Goal: Information Seeking & Learning: Understand process/instructions

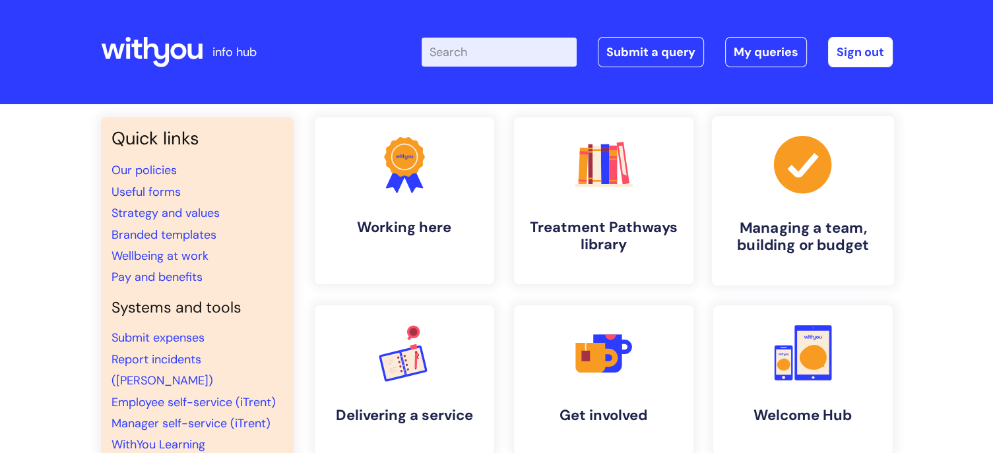
click at [799, 235] on h4 "Managing a team, building or budget" at bounding box center [802, 237] width 161 height 36
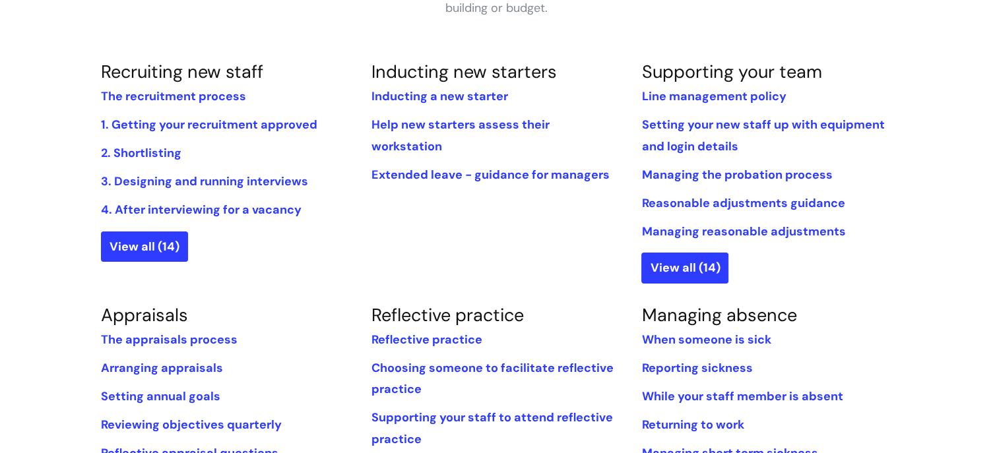
scroll to position [290, 0]
click at [421, 100] on link "Inducting a new starter" at bounding box center [439, 96] width 137 height 16
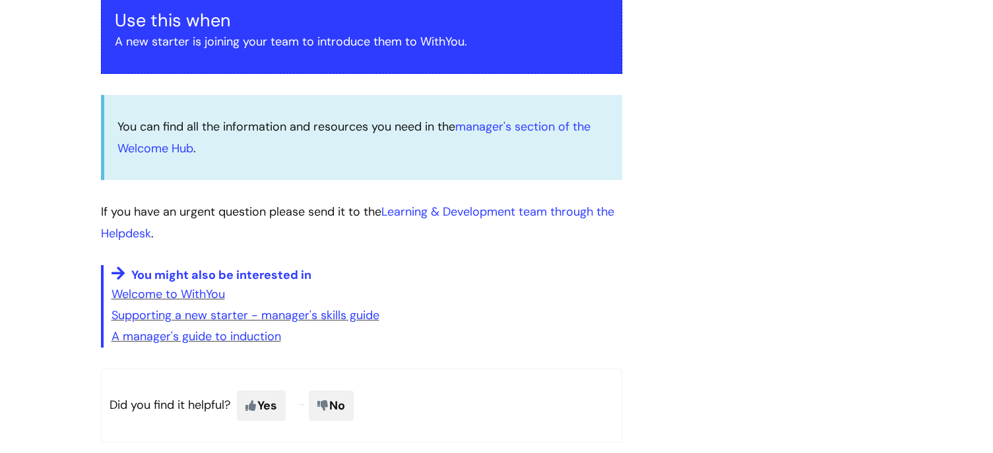
scroll to position [261, 0]
click at [504, 125] on link "manager's section of the Welcome Hub" at bounding box center [353, 137] width 473 height 37
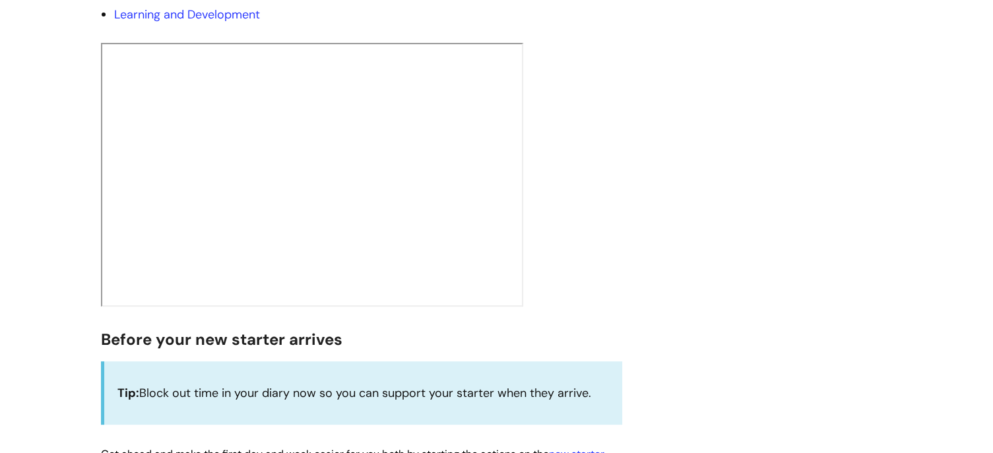
scroll to position [343, 0]
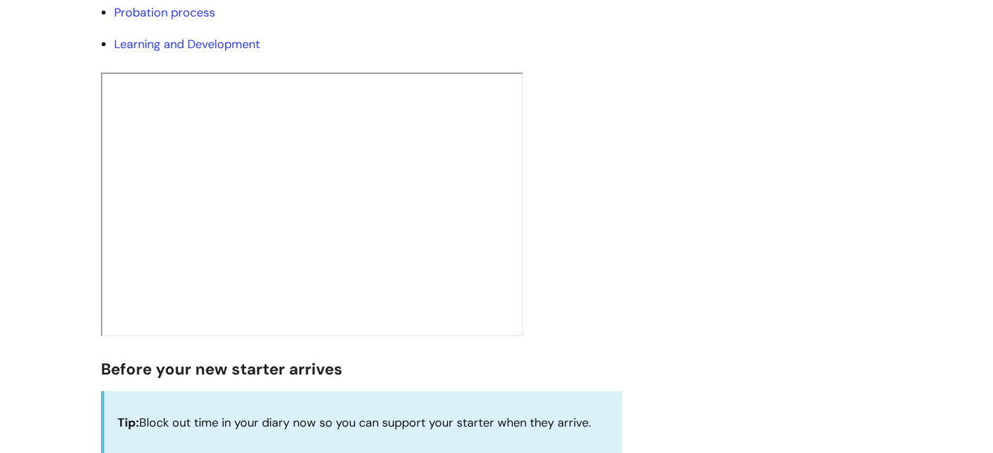
click at [602, 247] on h2 at bounding box center [361, 205] width 521 height 264
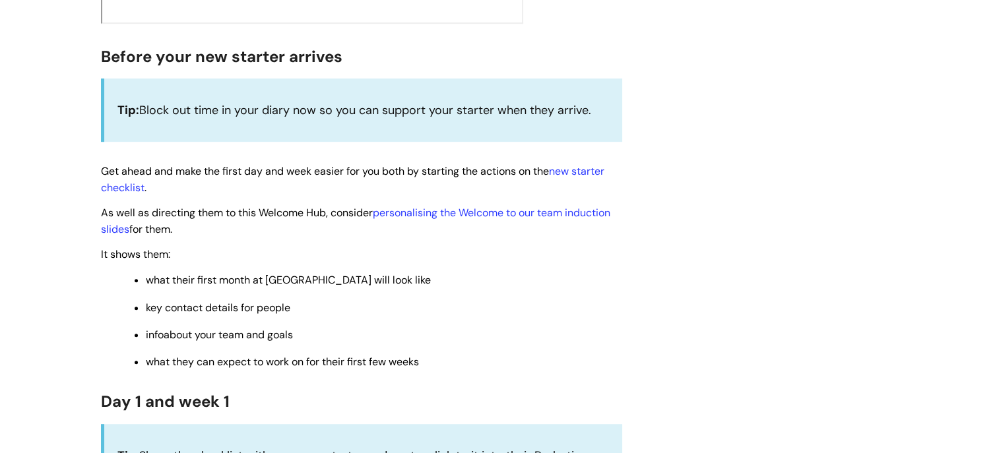
scroll to position [686, 0]
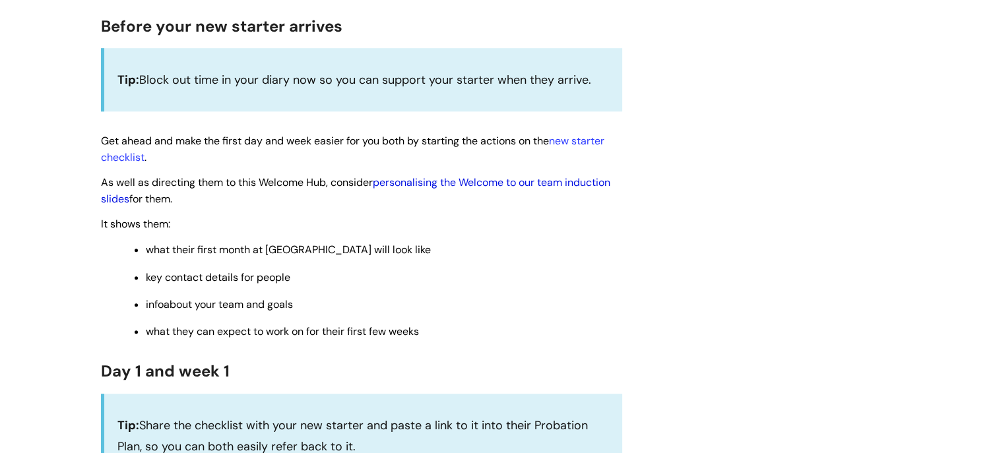
click at [561, 183] on link "personalising the Welcome to our team induction slides" at bounding box center [355, 190] width 509 height 30
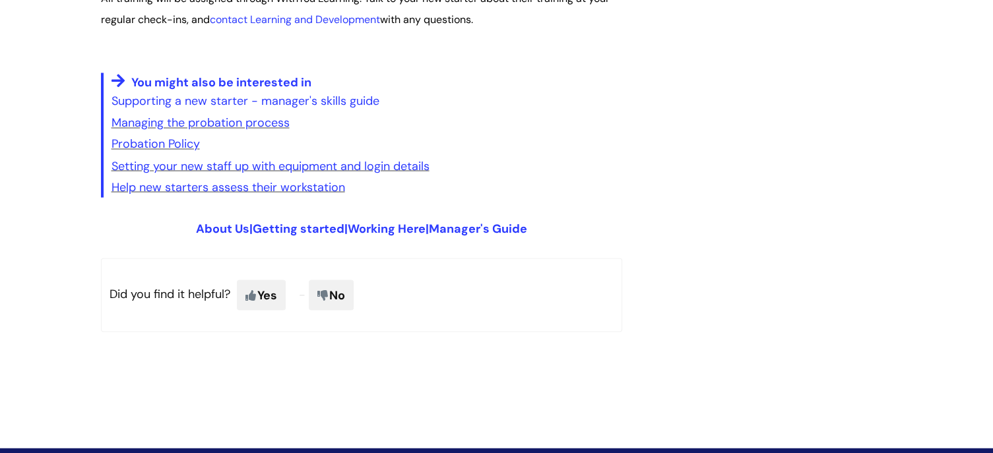
scroll to position [2425, 0]
